Goal: Transaction & Acquisition: Purchase product/service

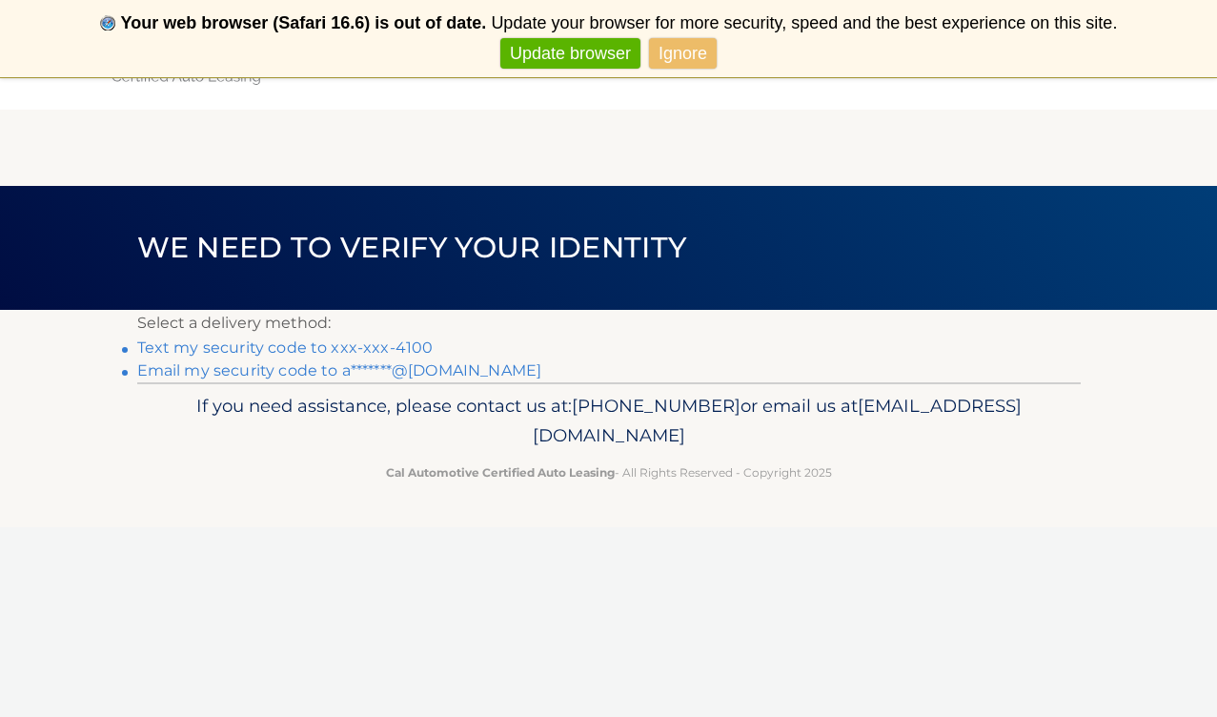
click at [299, 352] on link "Text my security code to xxx-xxx-4100" at bounding box center [285, 347] width 296 height 18
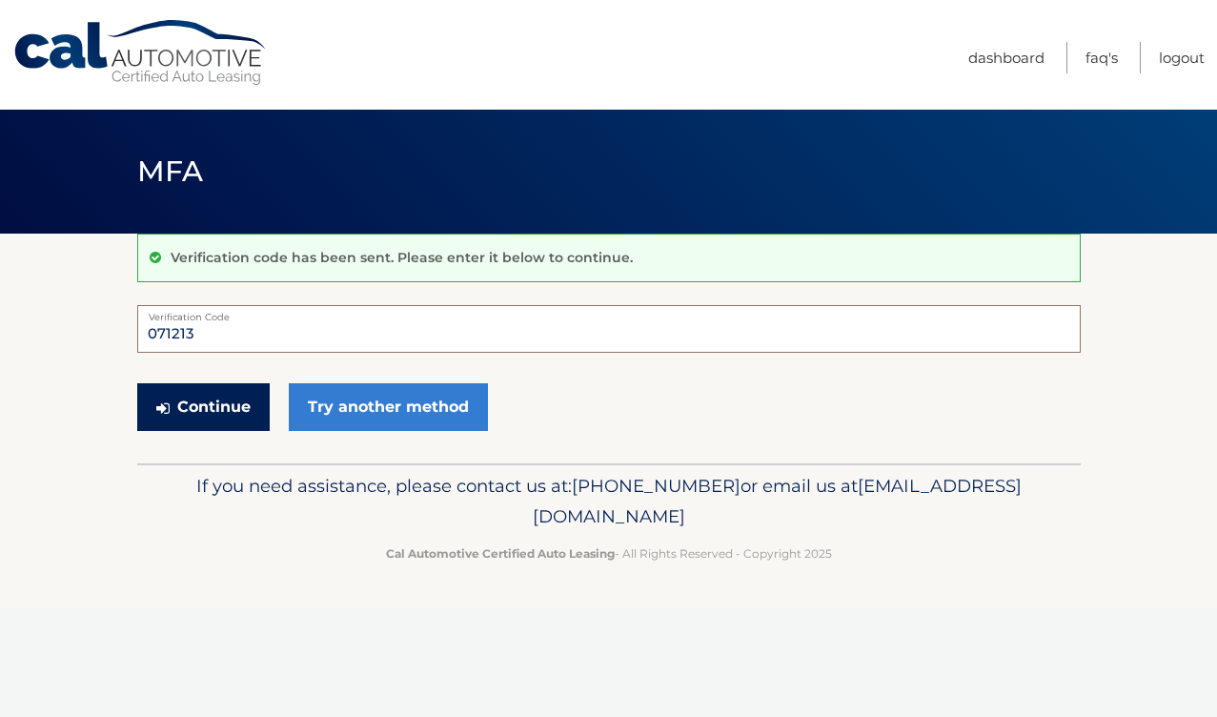
type input "071213"
click at [224, 408] on button "Continue" at bounding box center [203, 407] width 132 height 48
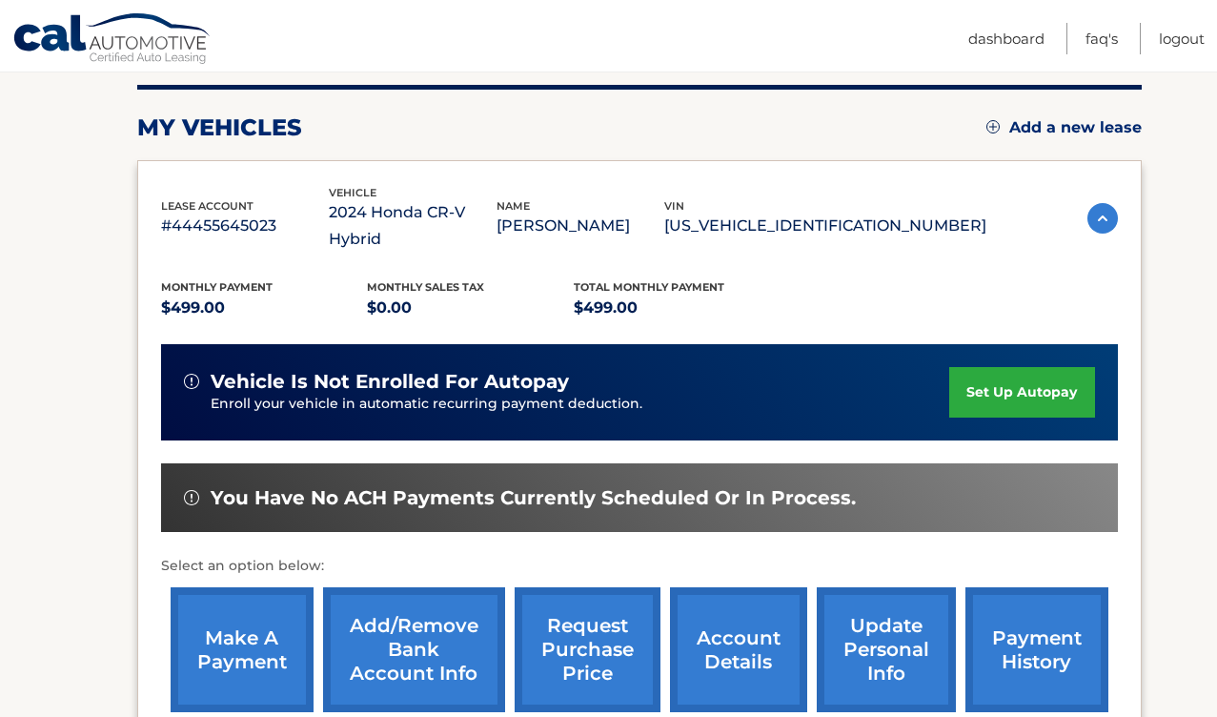
scroll to position [238, 0]
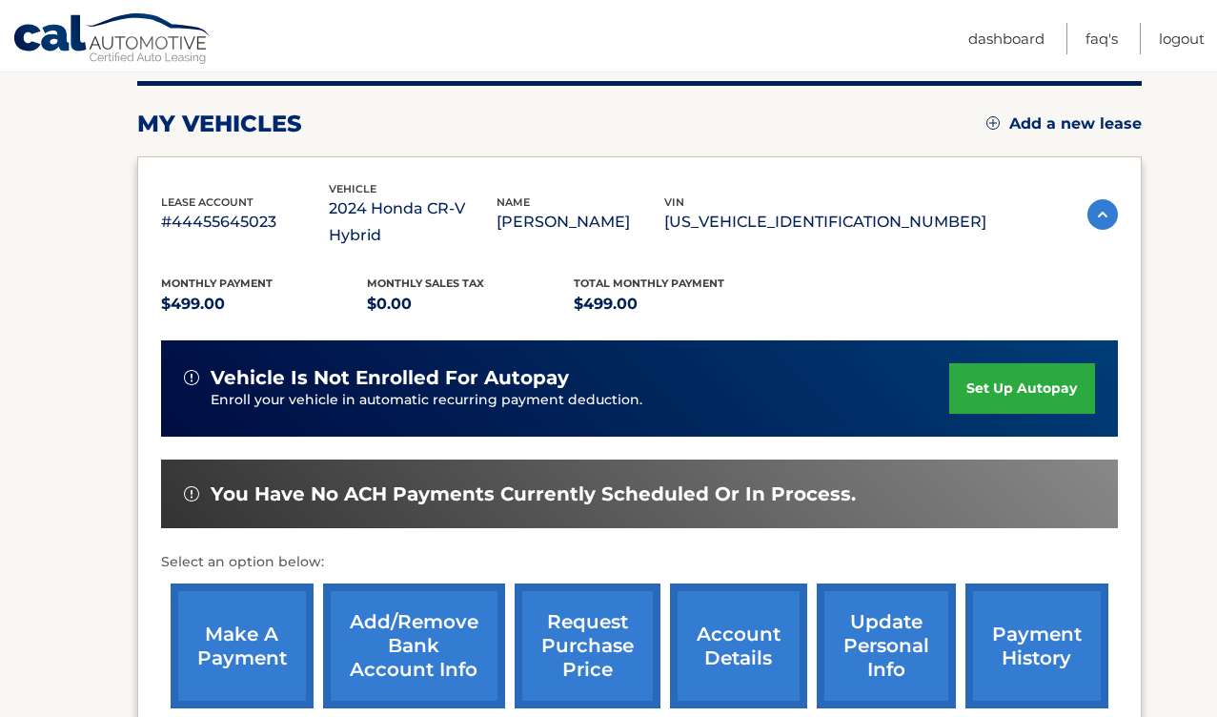
click at [254, 618] on link "make a payment" at bounding box center [242, 645] width 143 height 125
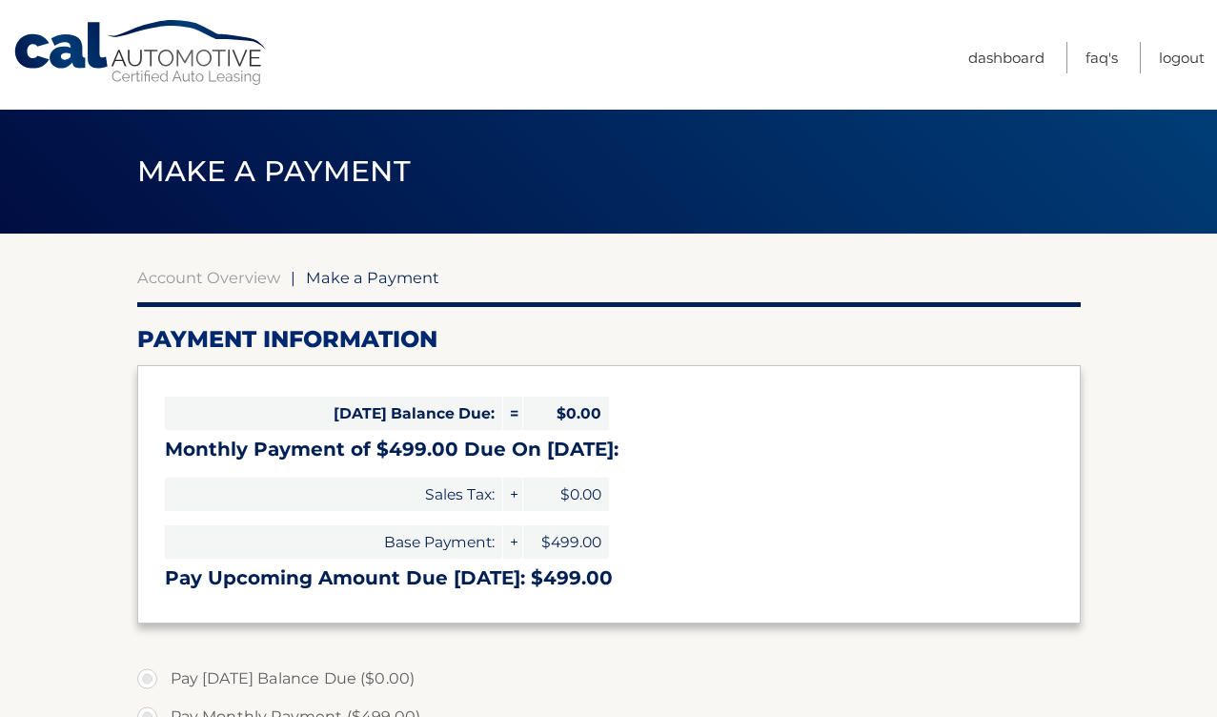
select select "ZDhkZDUxNzAtNTJiMi00ZmU3LWFkMzItYTExMWIwMjY2YzMy"
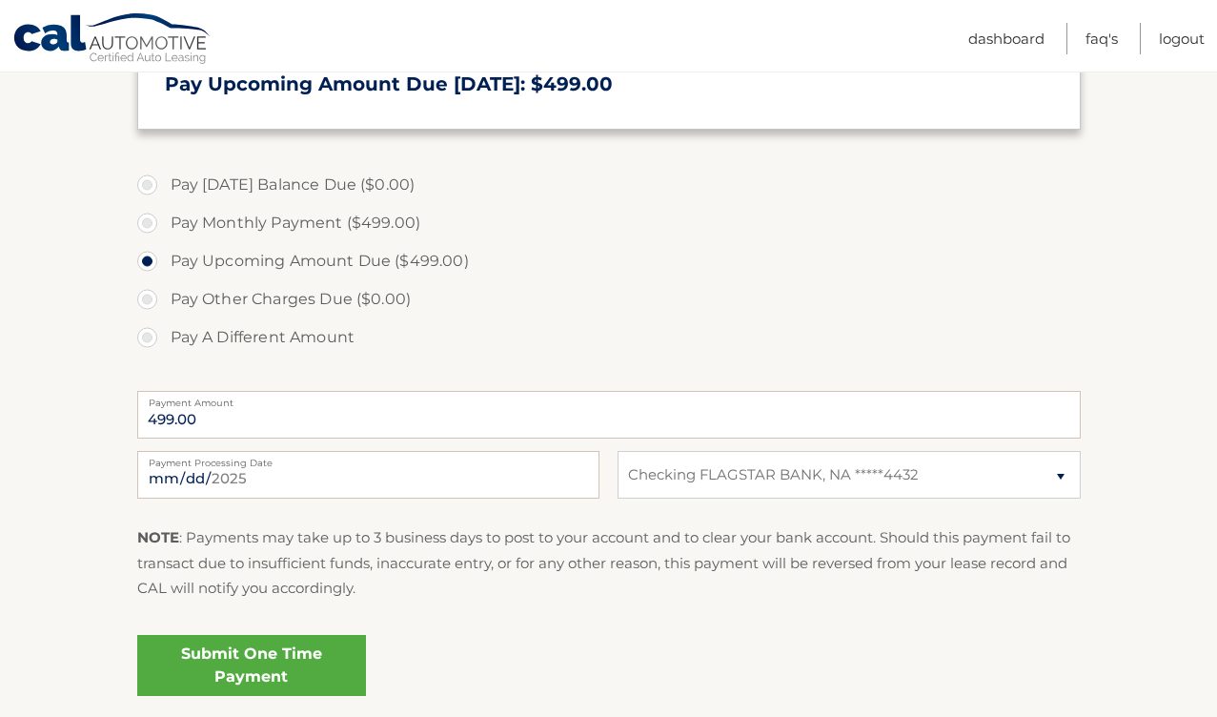
scroll to position [495, 0]
click at [282, 651] on link "Submit One Time Payment" at bounding box center [251, 664] width 229 height 61
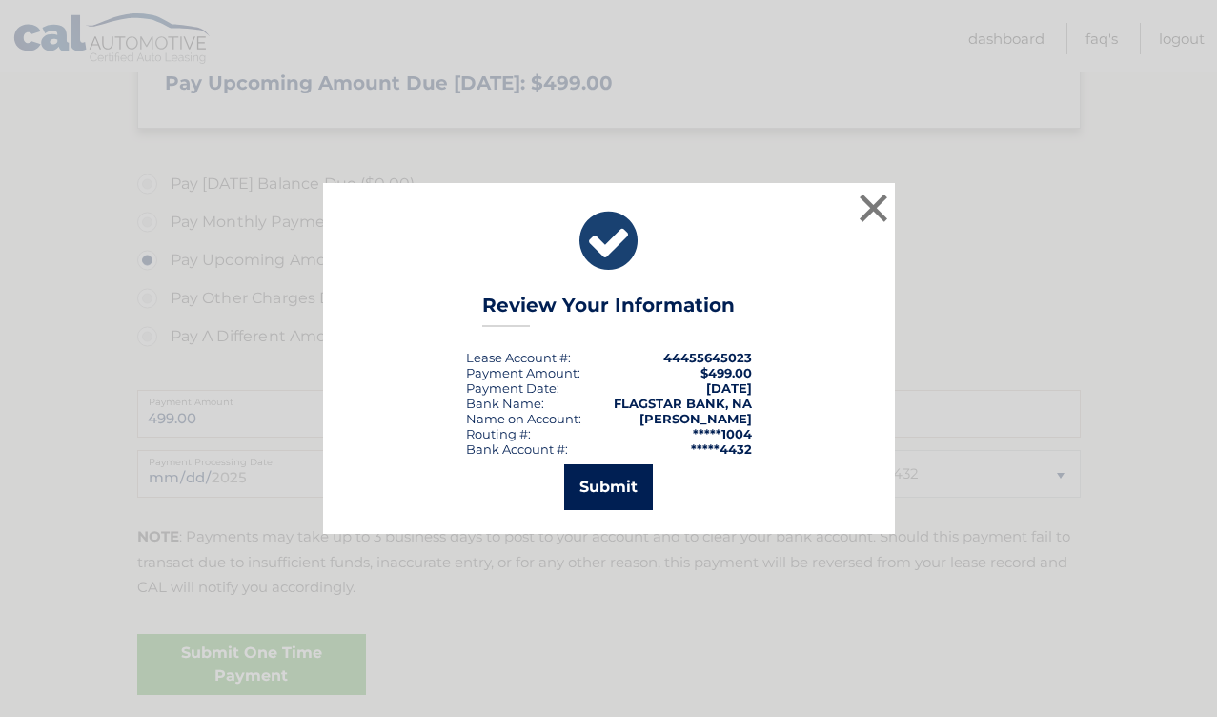
click at [611, 488] on button "Submit" at bounding box center [608, 487] width 89 height 46
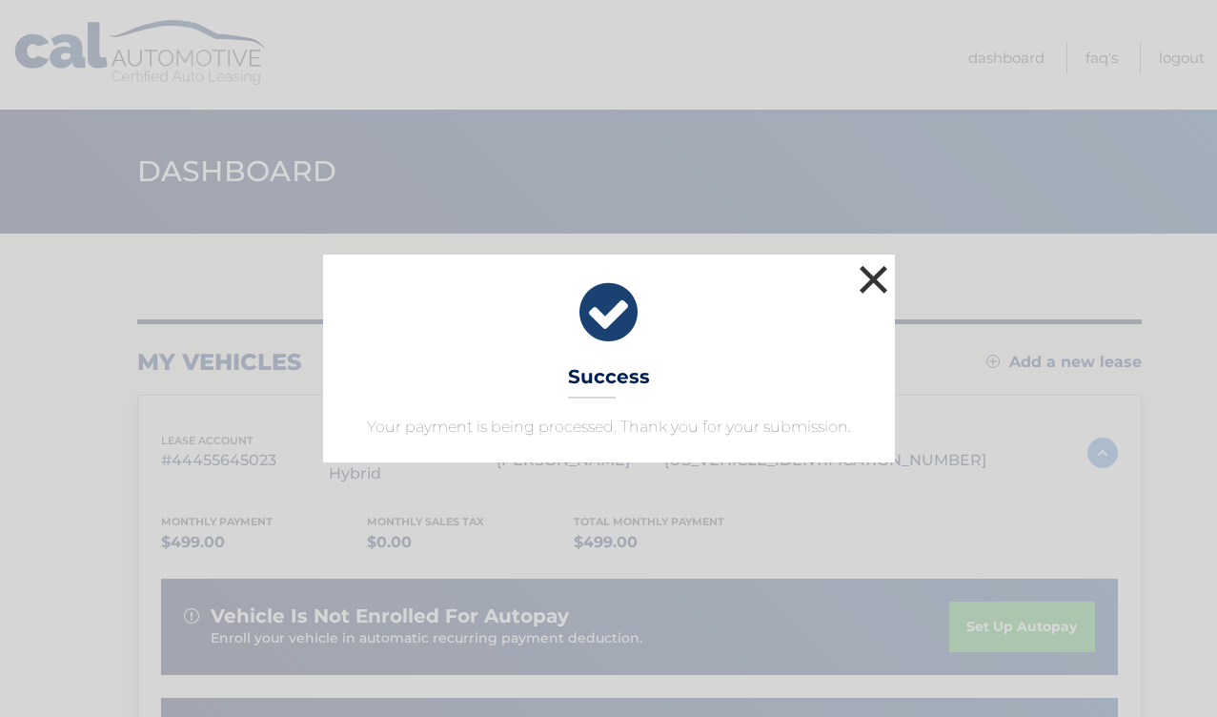
click at [864, 281] on button "×" at bounding box center [874, 279] width 38 height 38
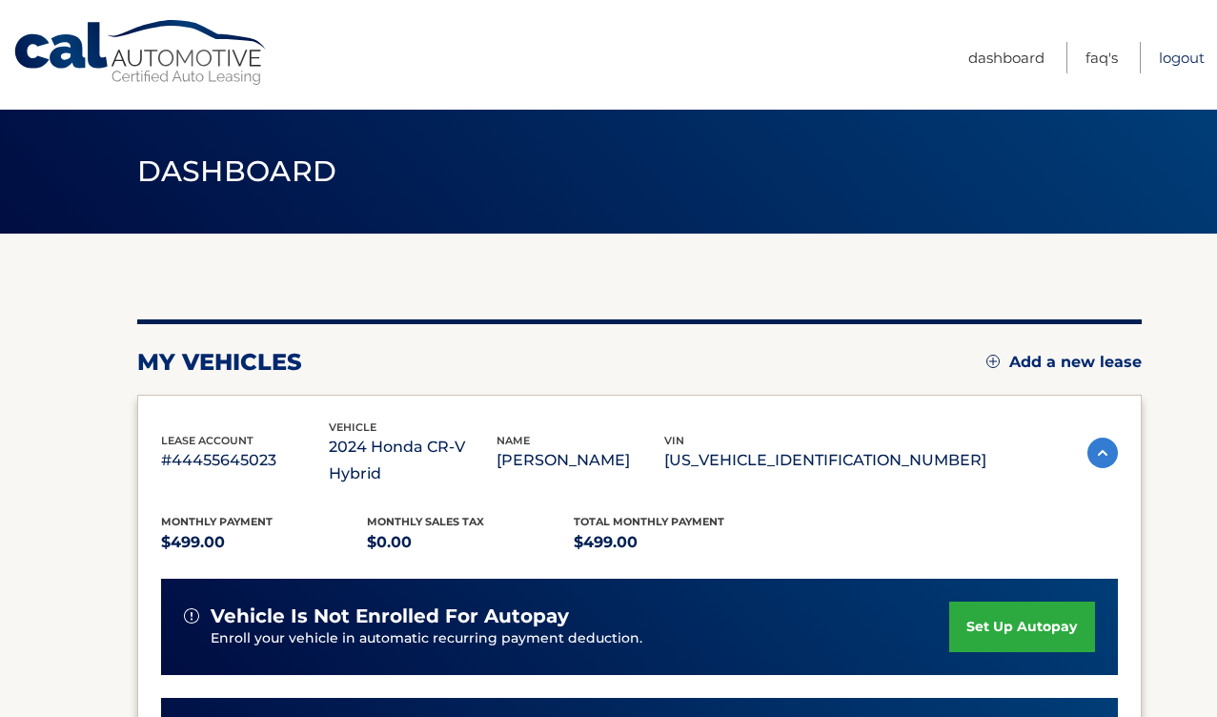
click at [1167, 57] on link "Logout" at bounding box center [1182, 57] width 46 height 31
